Goal: Information Seeking & Learning: Check status

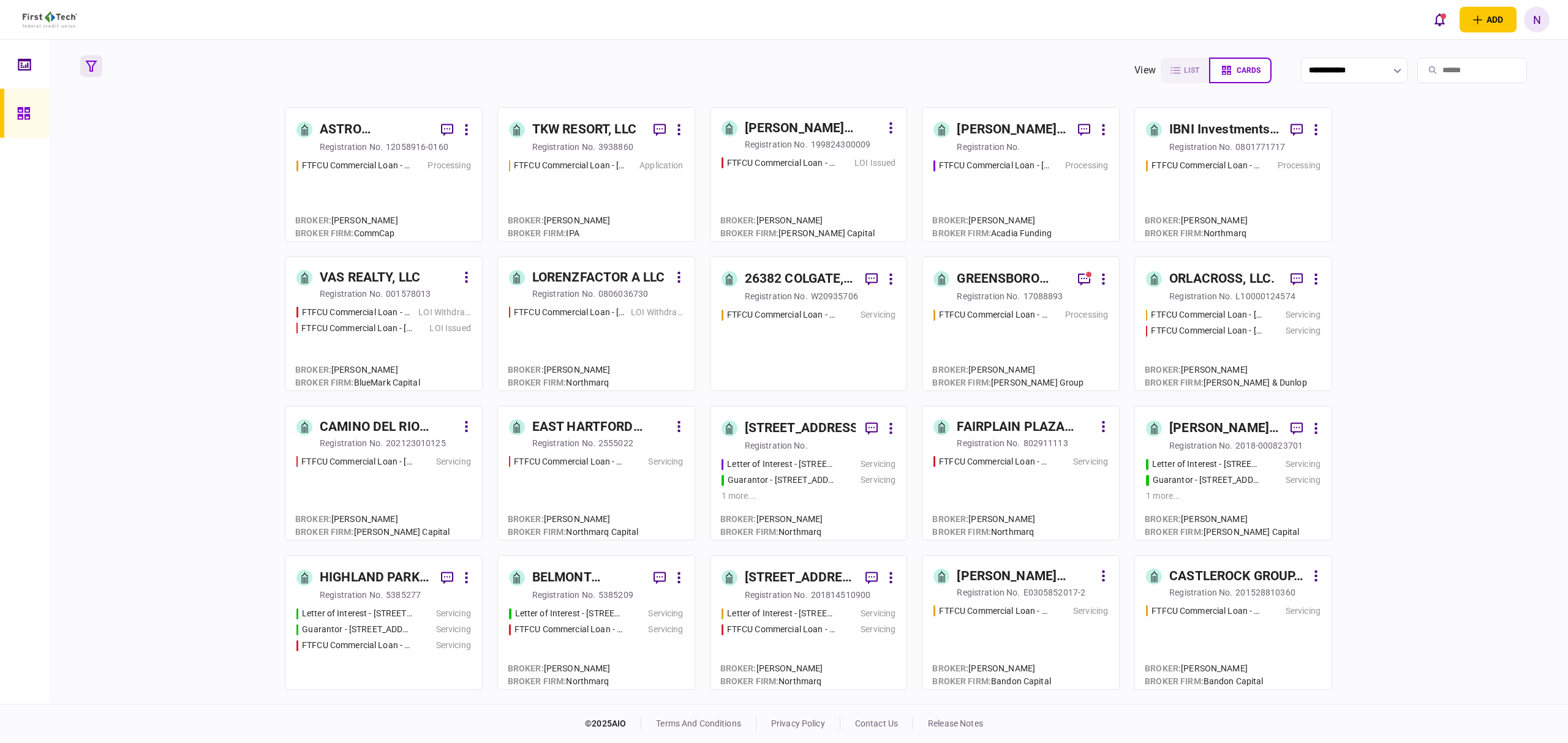
click at [85, 67] on button "button" at bounding box center [91, 66] width 22 height 22
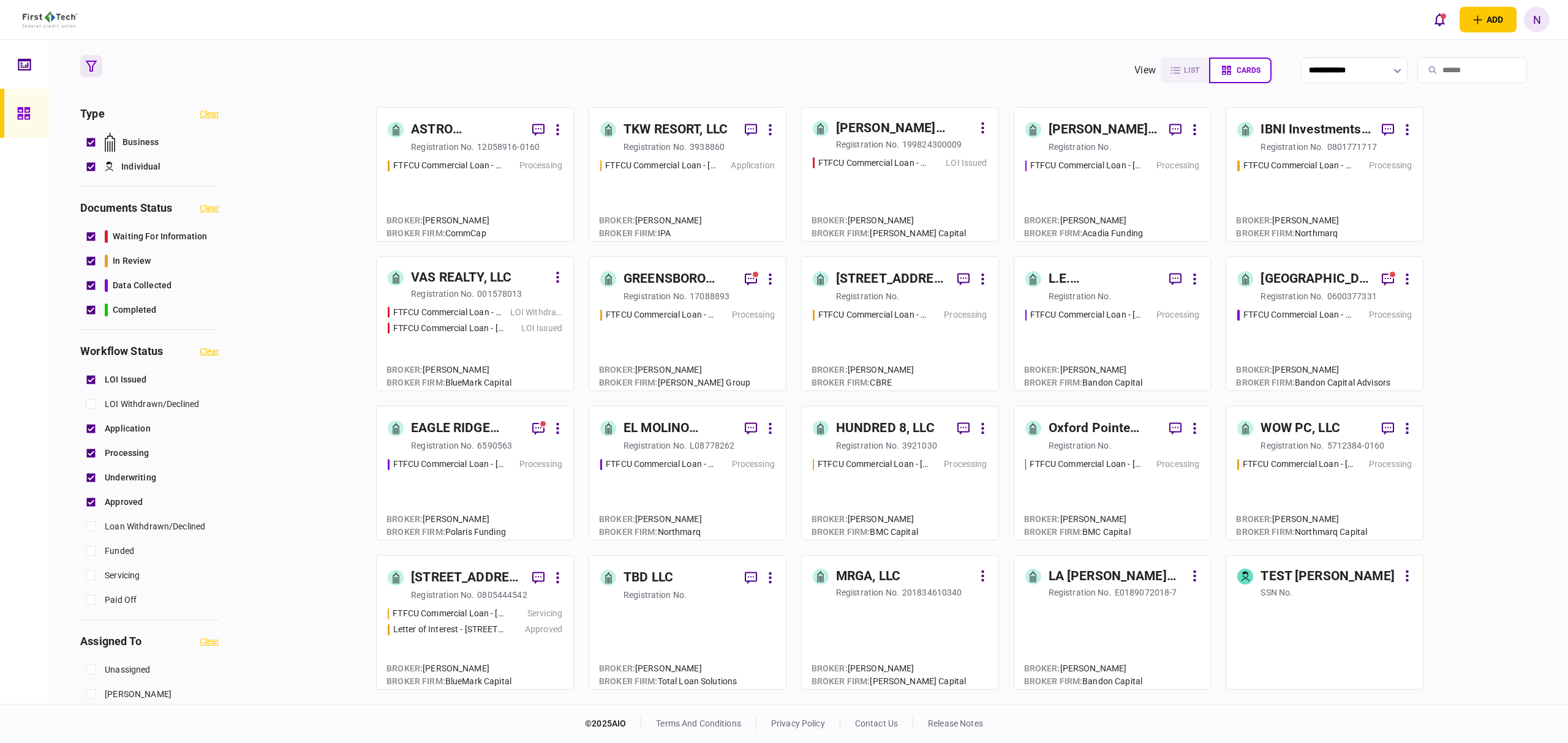
click at [85, 72] on button "button" at bounding box center [91, 66] width 22 height 22
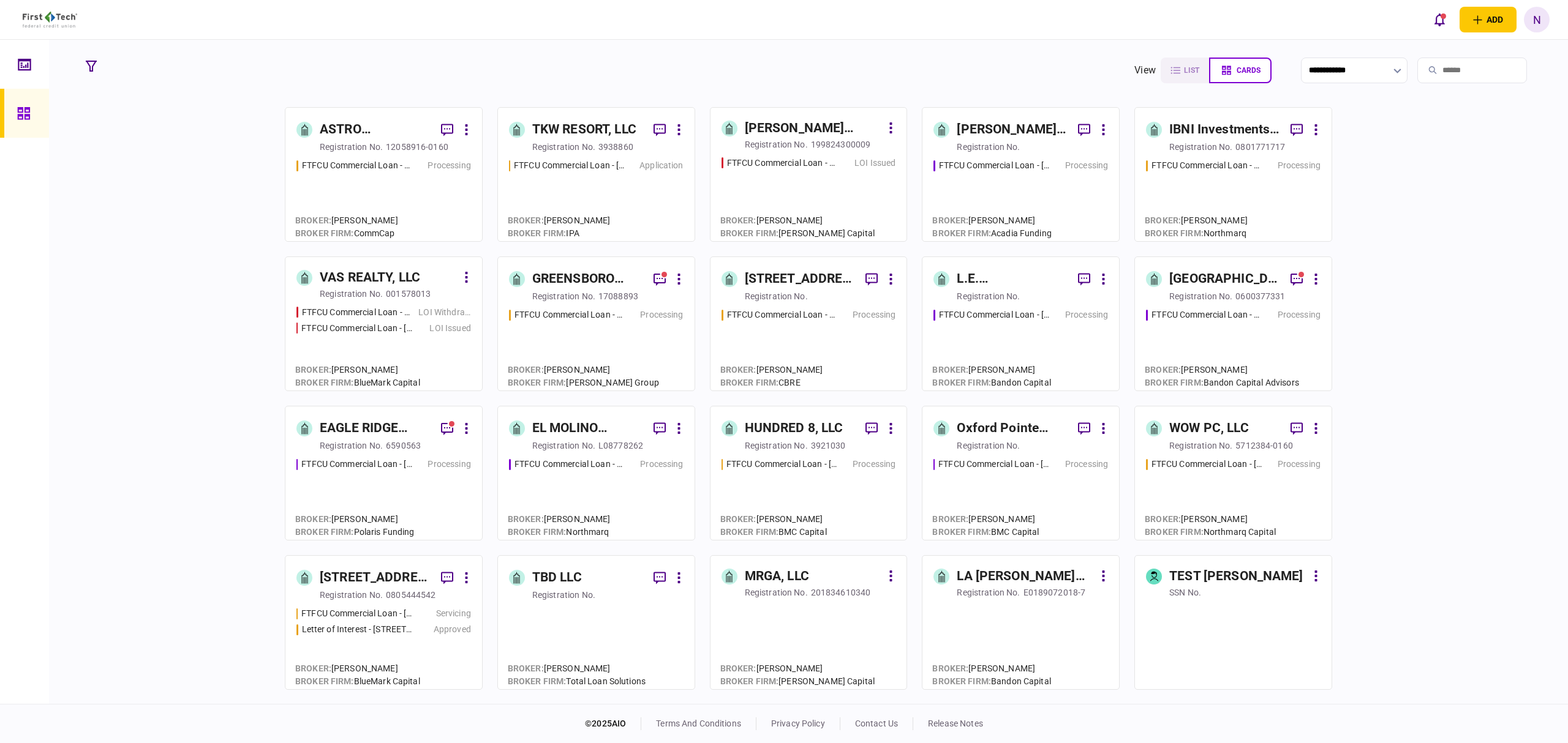
click at [342, 147] on div "registration no." at bounding box center [351, 146] width 63 height 12
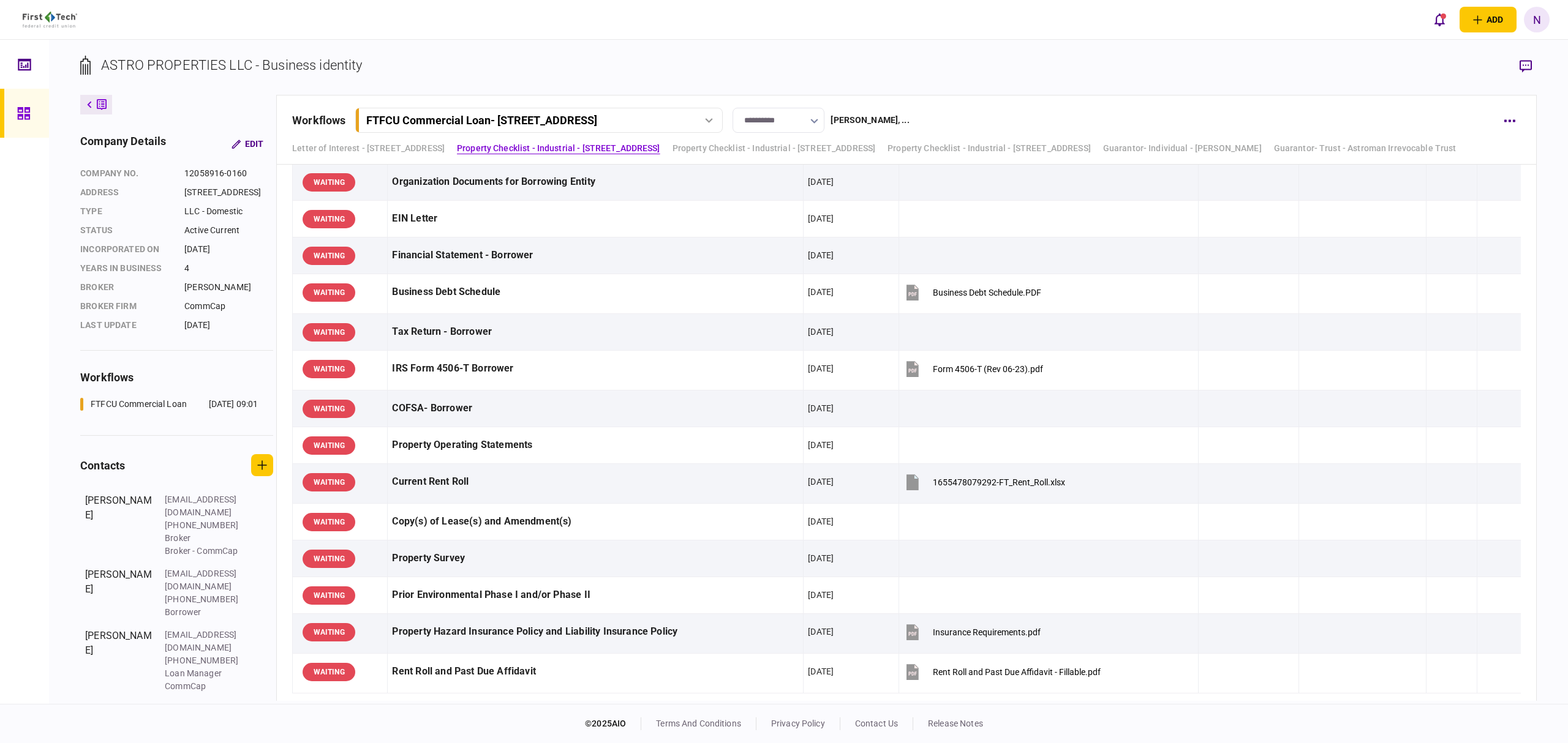
scroll to position [326, 0]
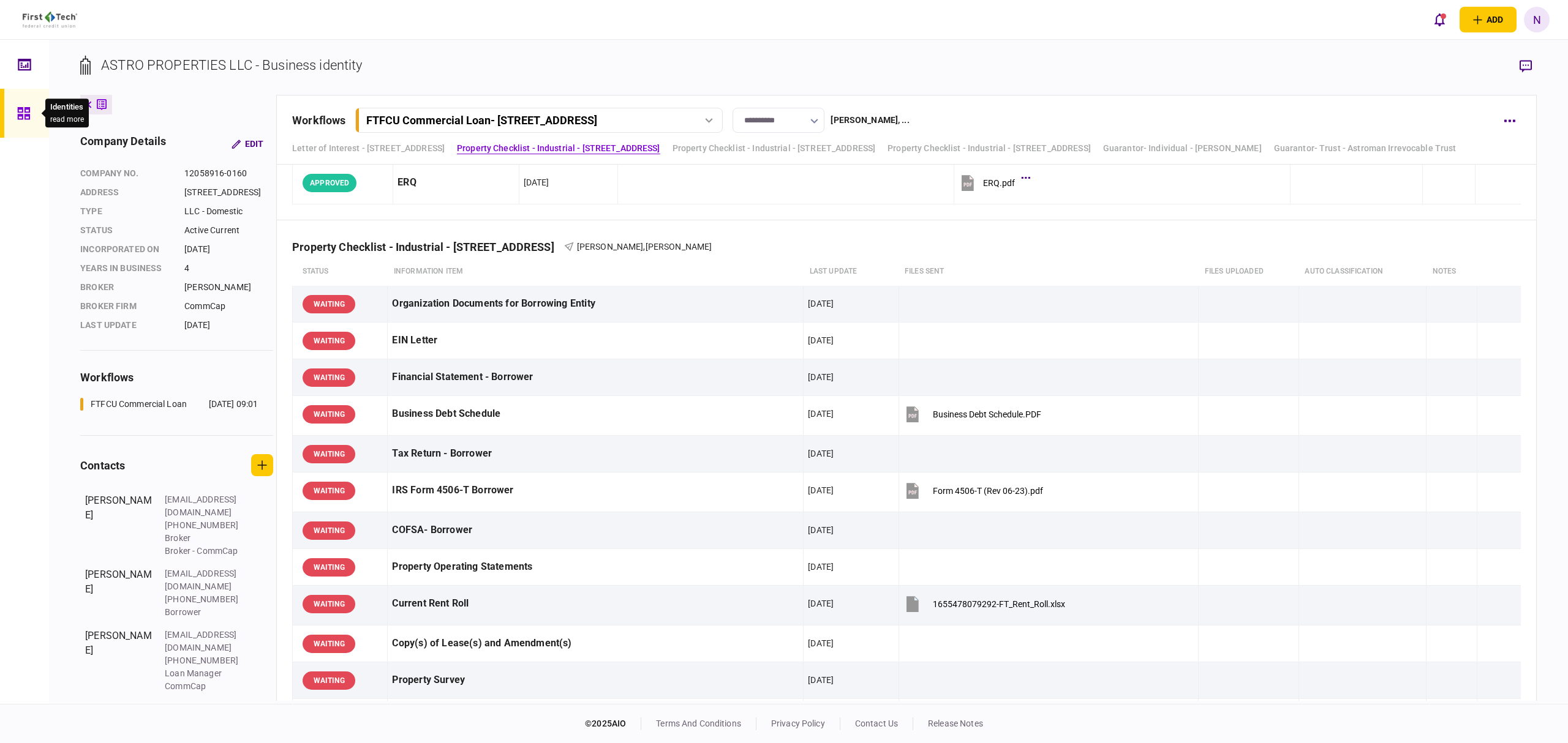
click at [21, 116] on icon at bounding box center [23, 113] width 12 height 12
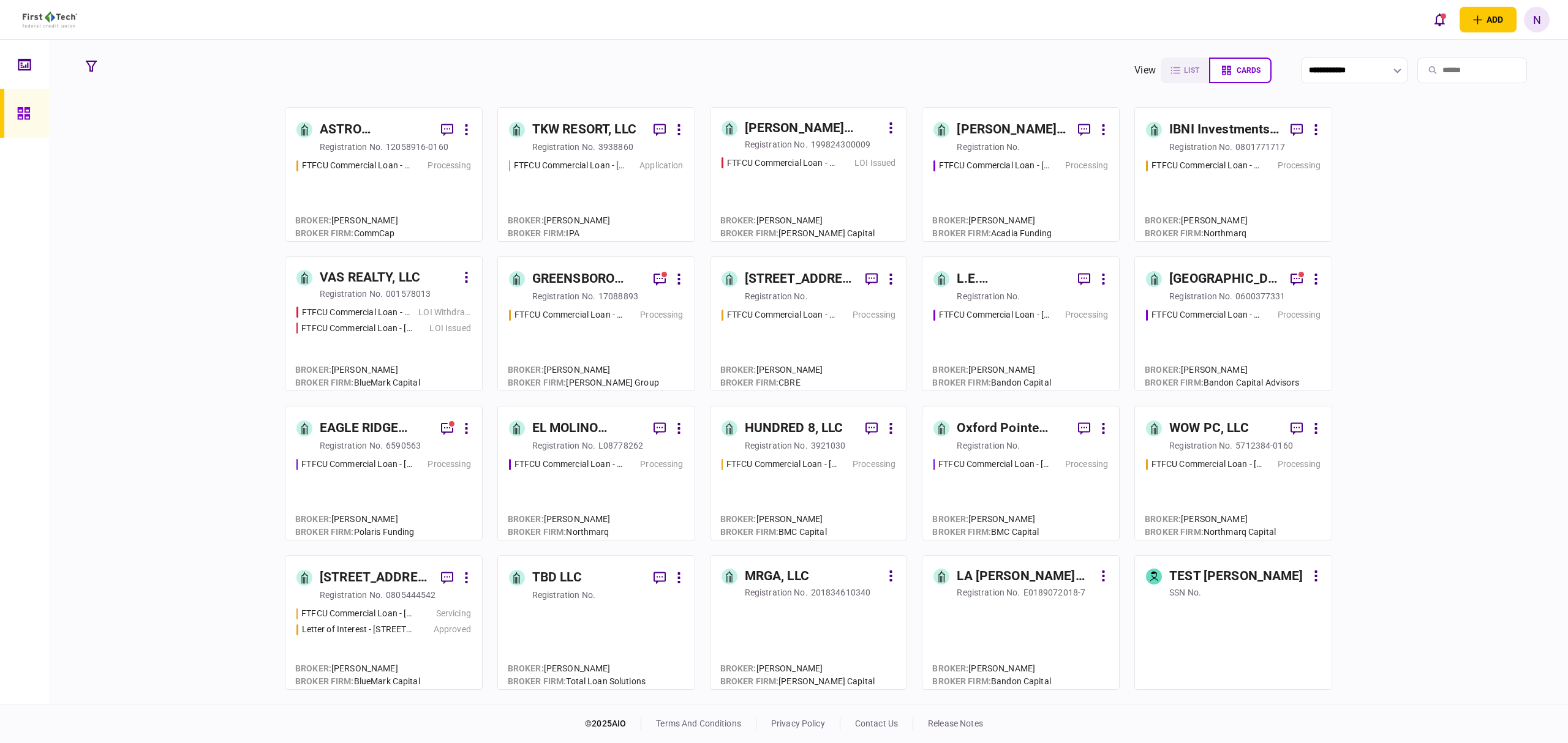
click at [611, 147] on div "3938860" at bounding box center [616, 146] width 35 height 12
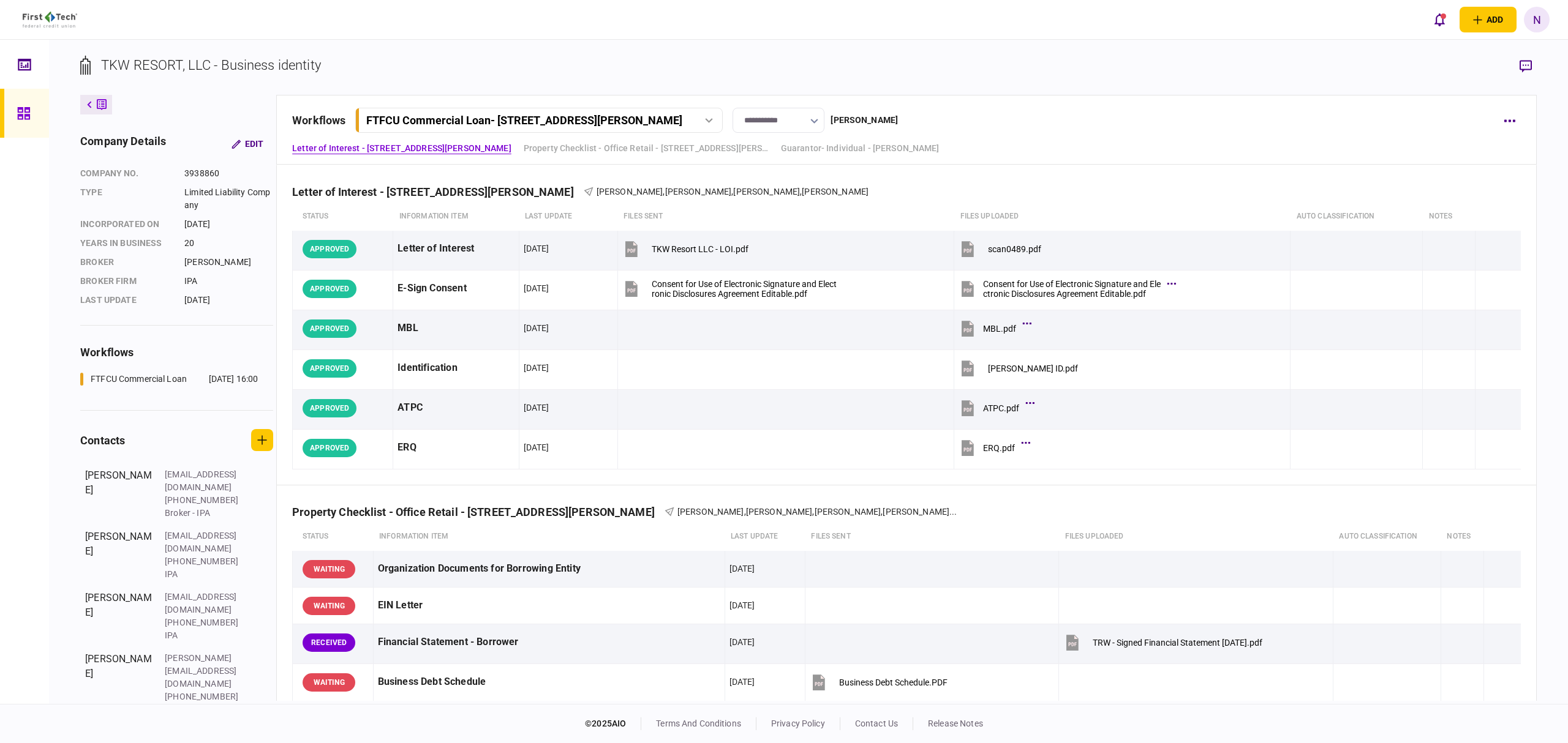
click at [22, 104] on div at bounding box center [27, 113] width 20 height 49
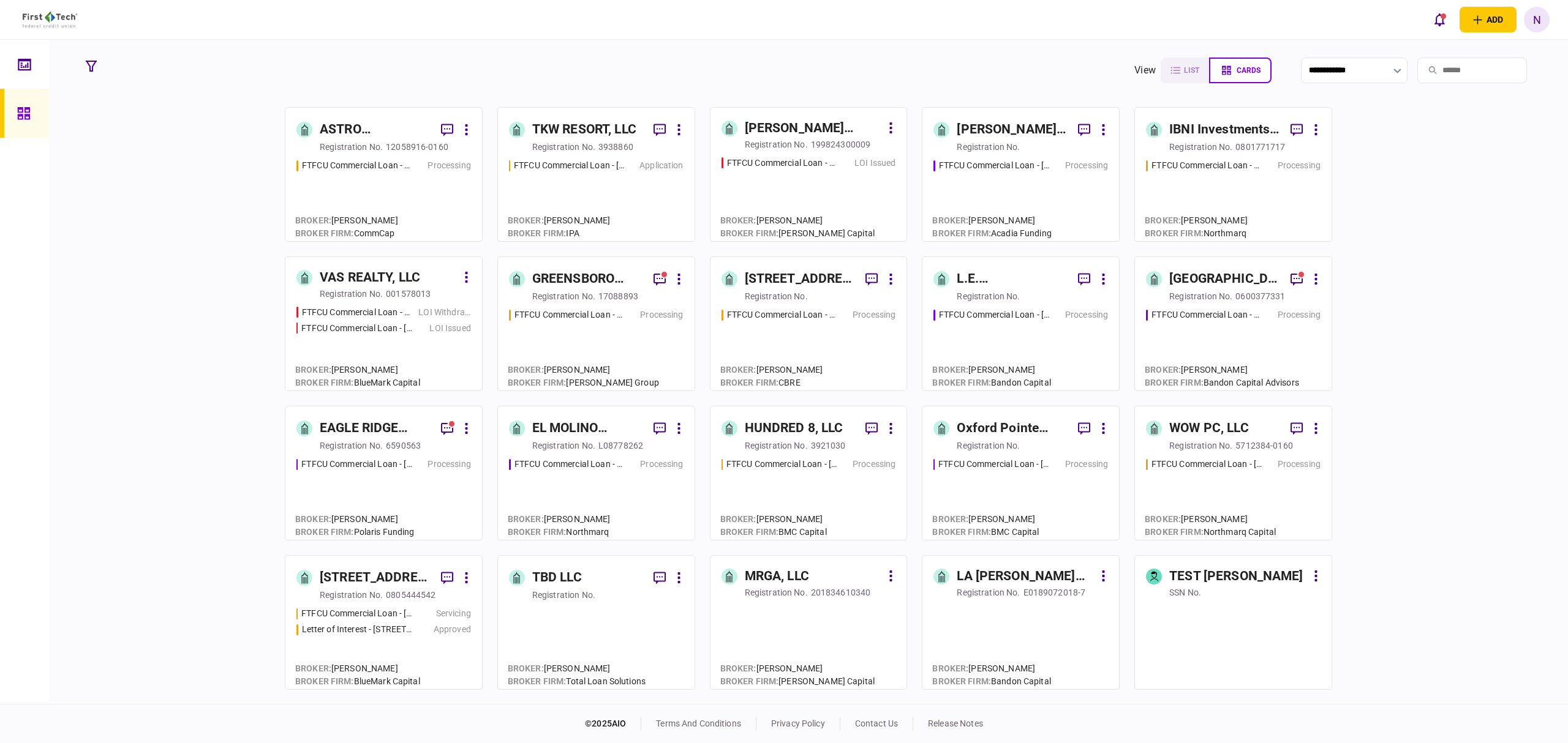
click at [804, 151] on link "[PERSON_NAME] ENTERPRISES, A [US_STATE] LIMITED PARTNERSHIP registration no. 19…" at bounding box center [809, 175] width 198 height 135
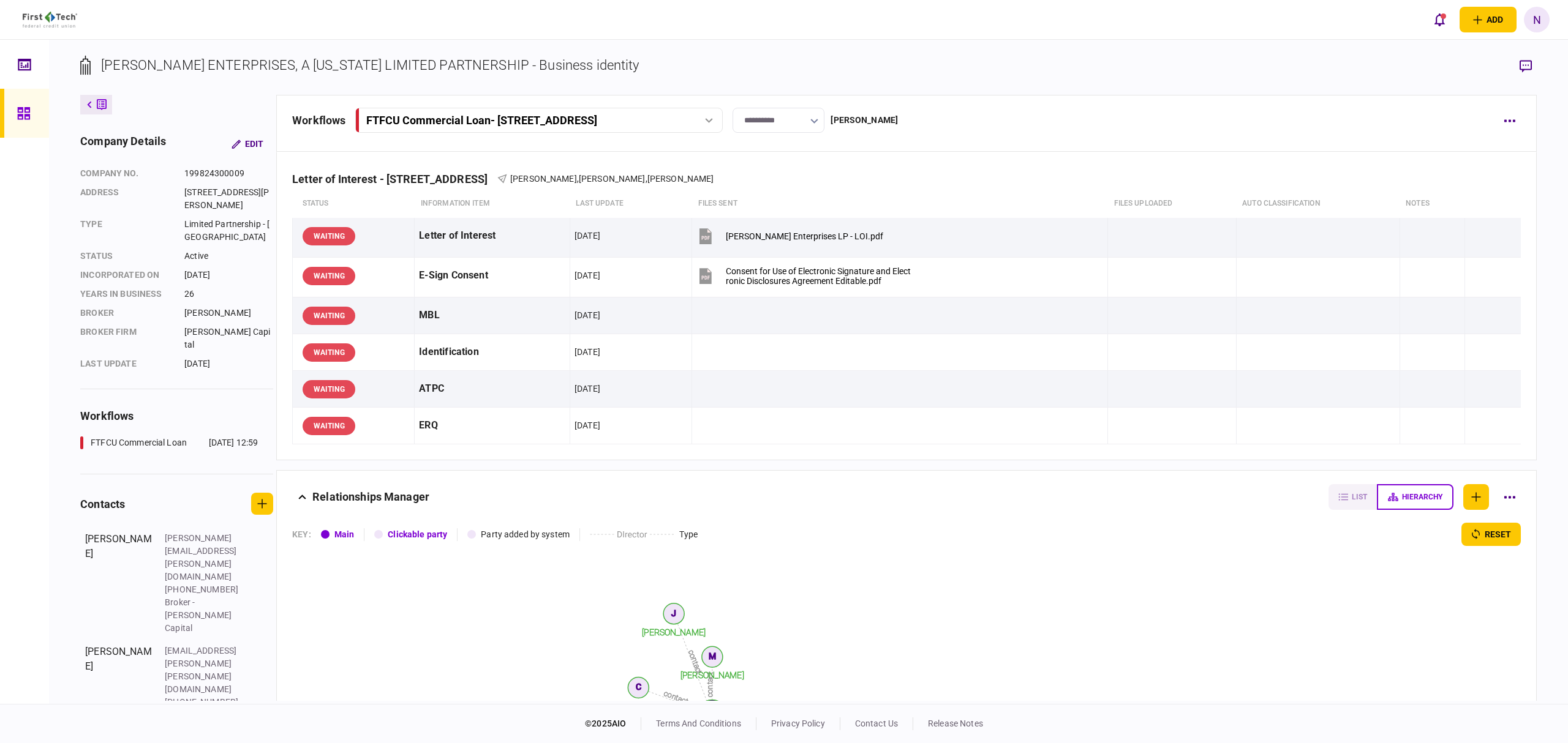
click at [25, 117] on icon at bounding box center [24, 113] width 14 height 14
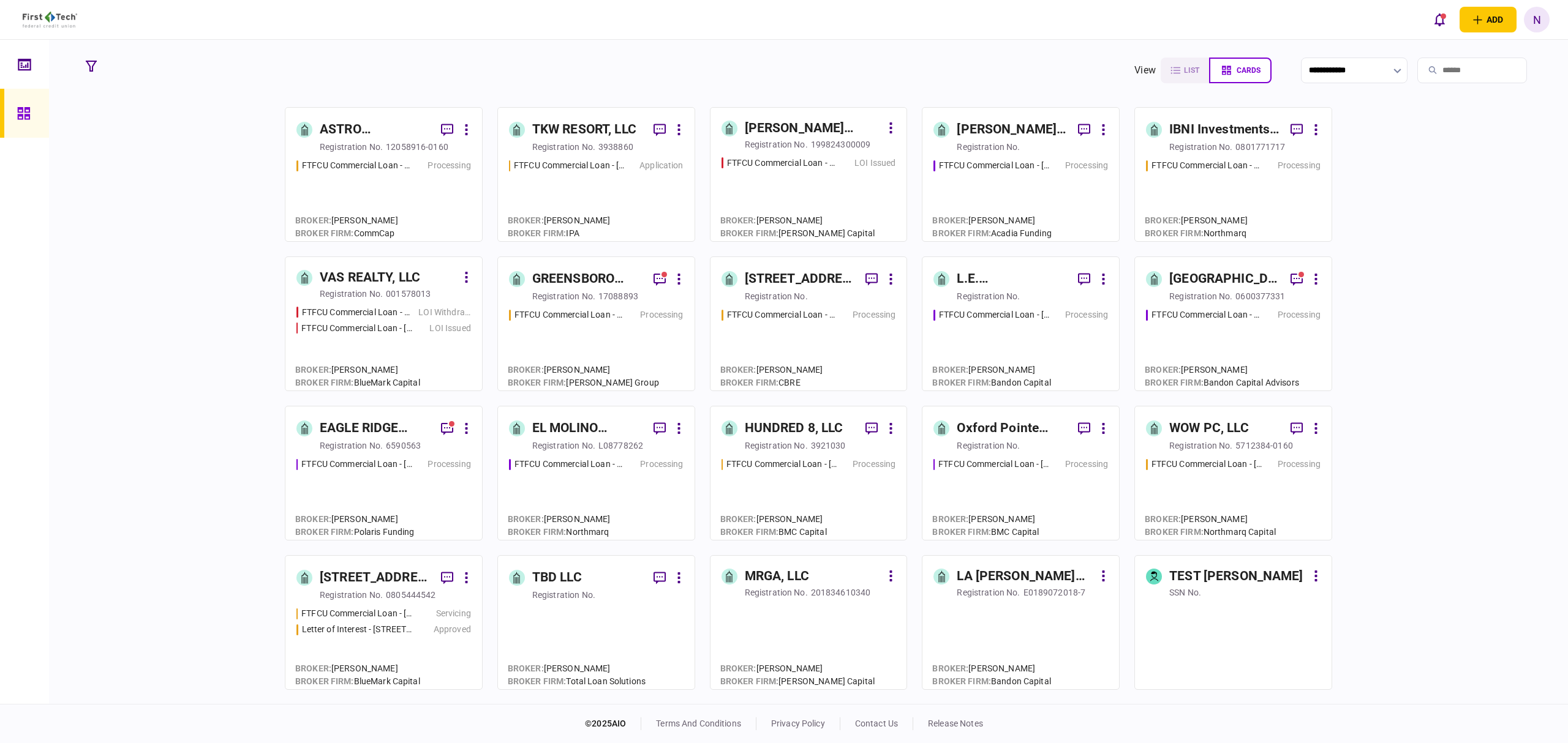
click at [1226, 136] on div "IBNI Investments, LLC" at bounding box center [1225, 130] width 112 height 20
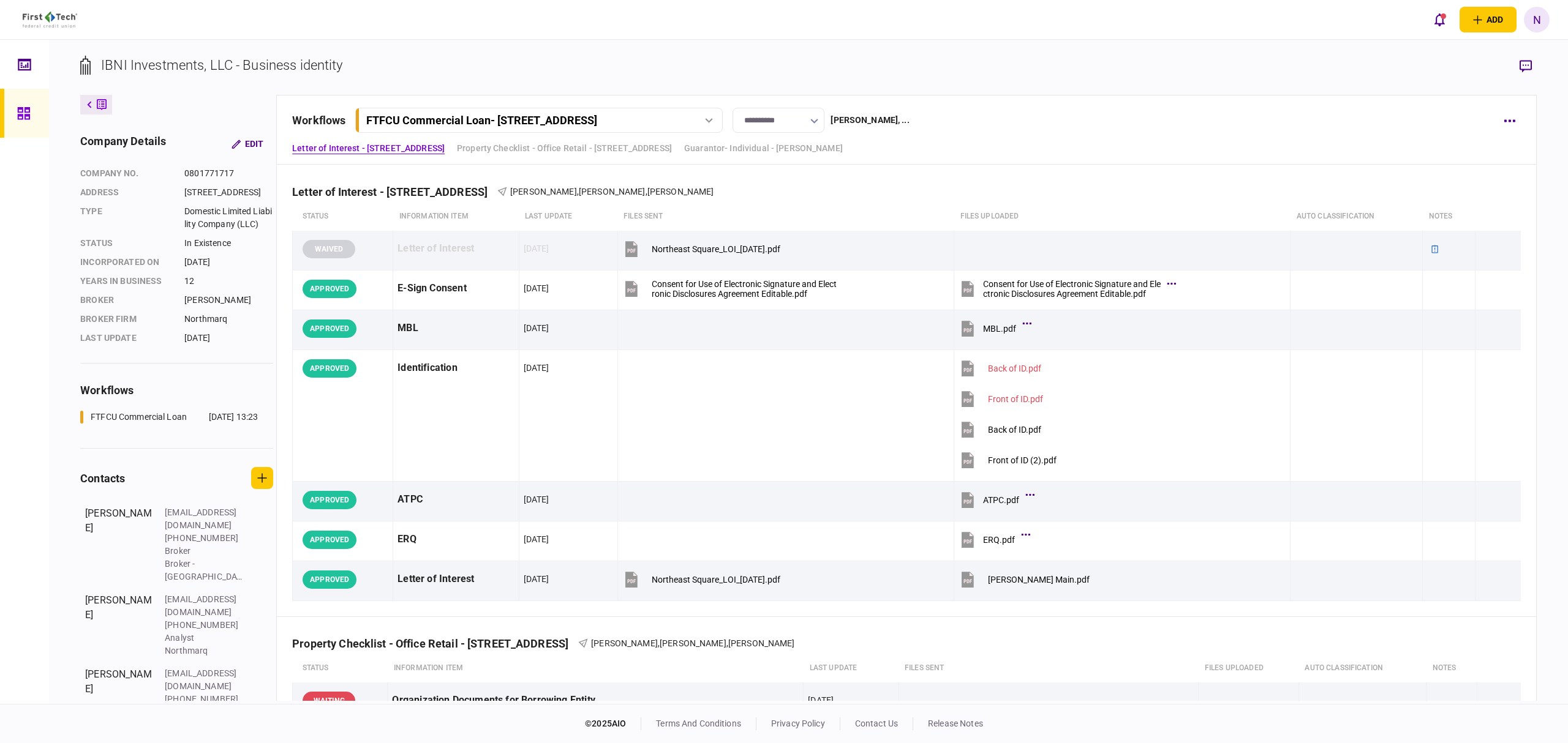
click at [11, 112] on link at bounding box center [25, 113] width 49 height 49
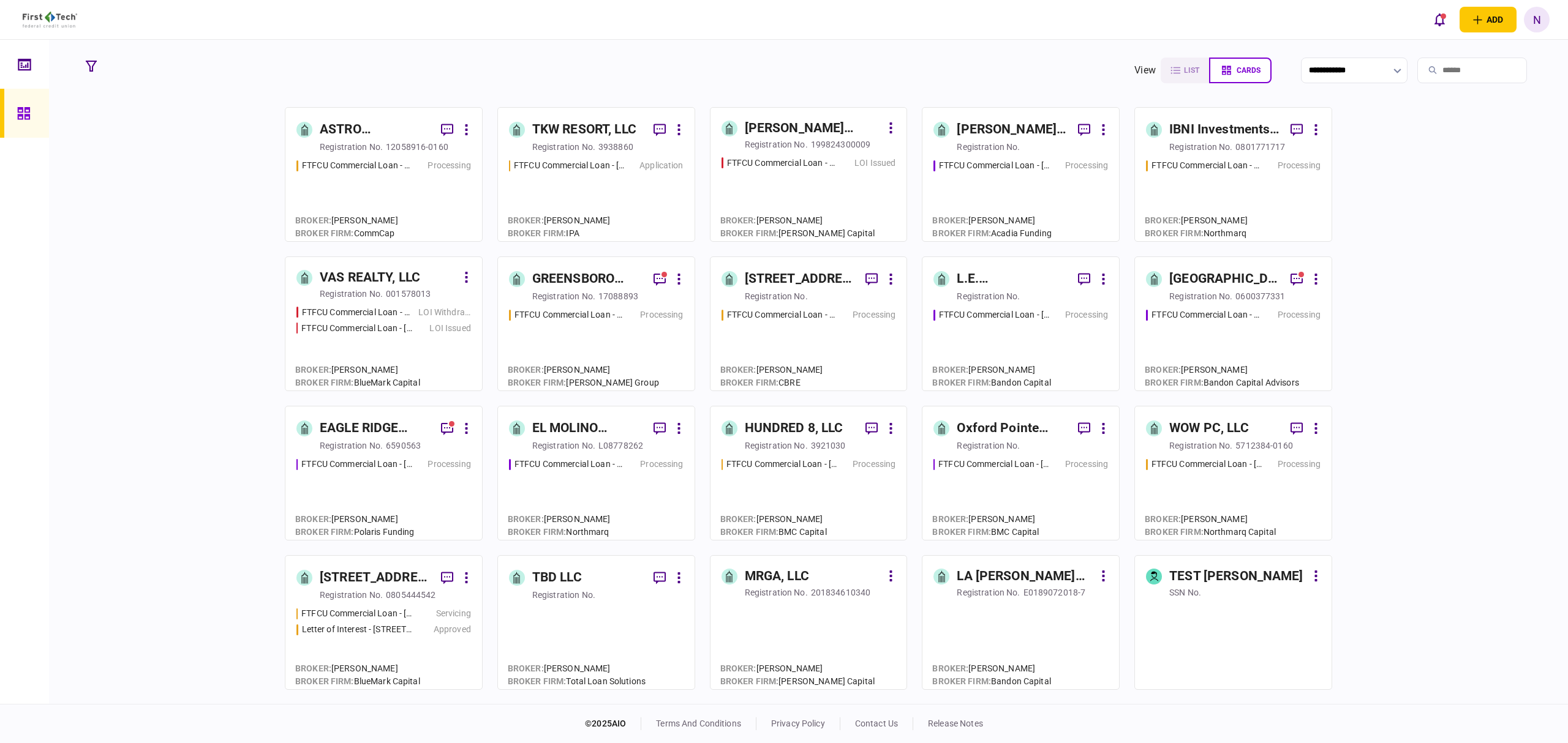
click at [392, 281] on div "VAS REALTY, LLC" at bounding box center [370, 278] width 101 height 20
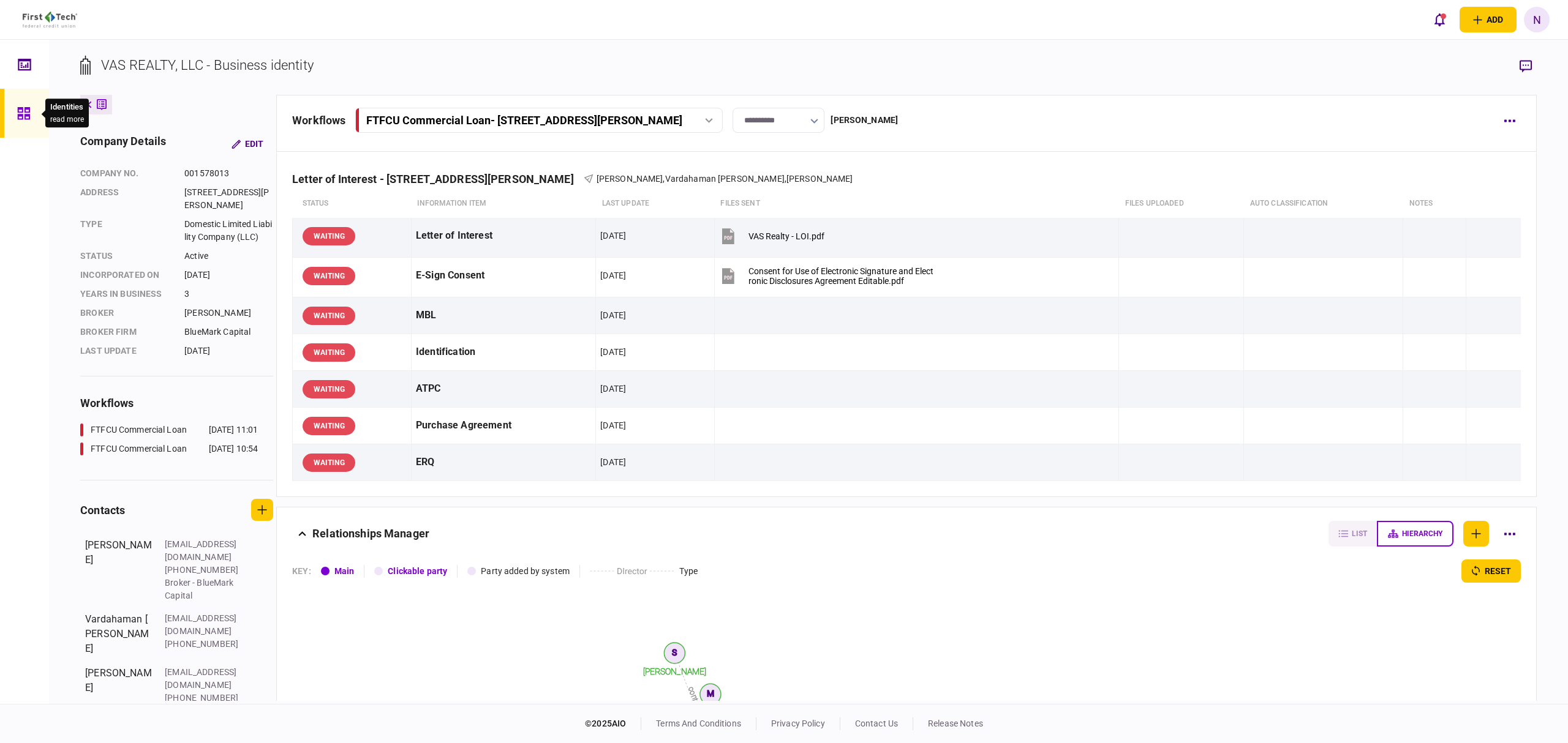
click at [22, 107] on icon at bounding box center [24, 113] width 14 height 14
